Goal: Task Accomplishment & Management: Manage account settings

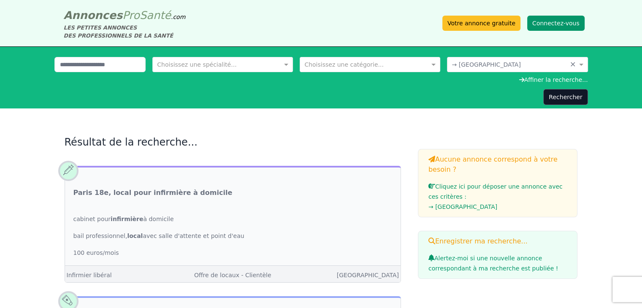
click at [543, 25] on button "Connectez-vous" at bounding box center [556, 23] width 57 height 15
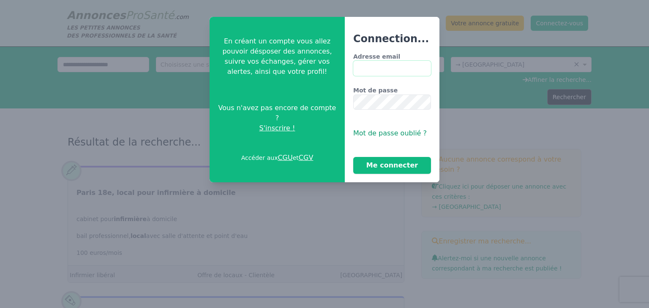
type input "**********"
click at [388, 166] on button "Me connecter" at bounding box center [392, 165] width 78 height 17
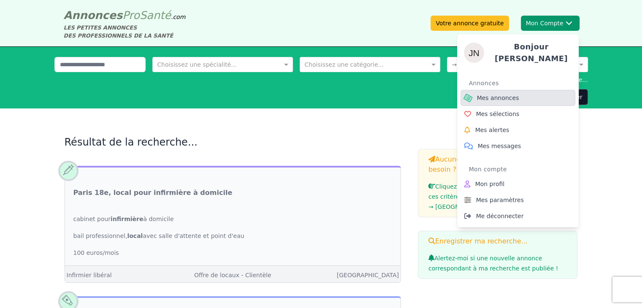
click at [492, 96] on span "Mes annonces" at bounding box center [498, 98] width 42 height 8
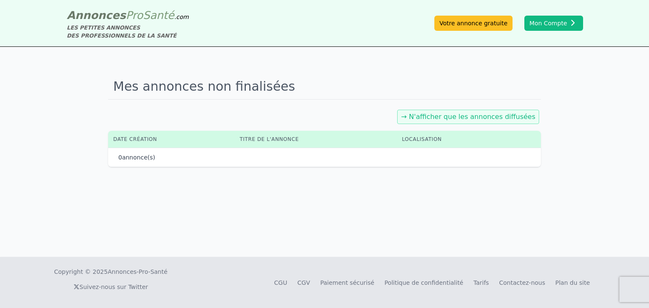
click at [449, 116] on link "→ N'afficher que les annonces diffusées" at bounding box center [468, 117] width 134 height 8
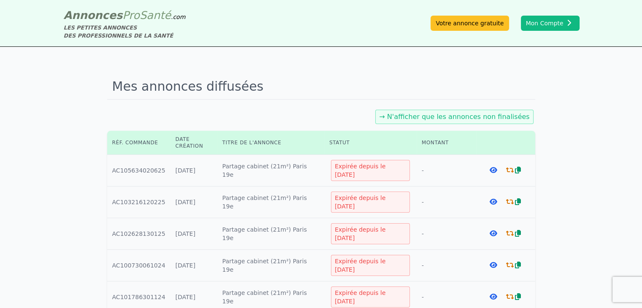
click at [491, 168] on icon at bounding box center [494, 170] width 8 height 7
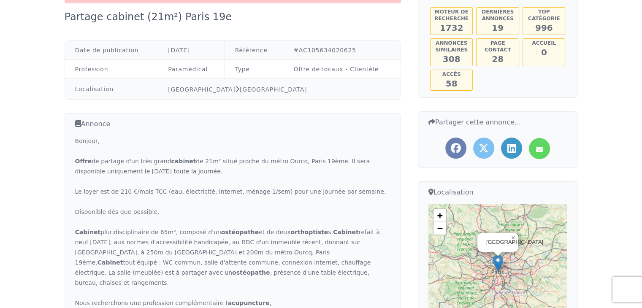
scroll to position [25, 0]
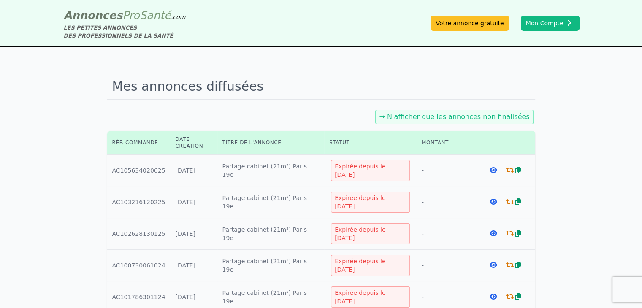
click at [493, 203] on icon at bounding box center [494, 202] width 8 height 7
